Goal: Find specific page/section: Find specific page/section

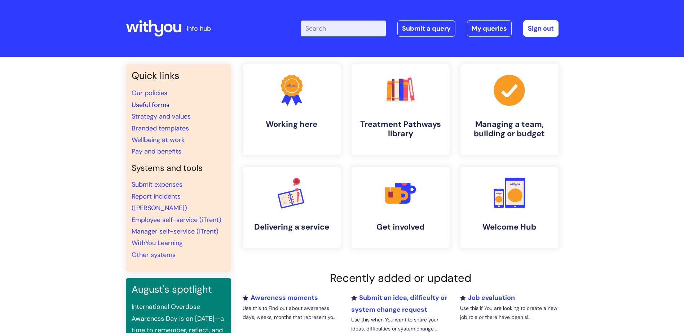
click at [162, 103] on link "Useful forms" at bounding box center [151, 105] width 38 height 9
click at [192, 227] on link "Manager self-service (iTrent)" at bounding box center [175, 231] width 87 height 9
